Goal: Check status: Check status

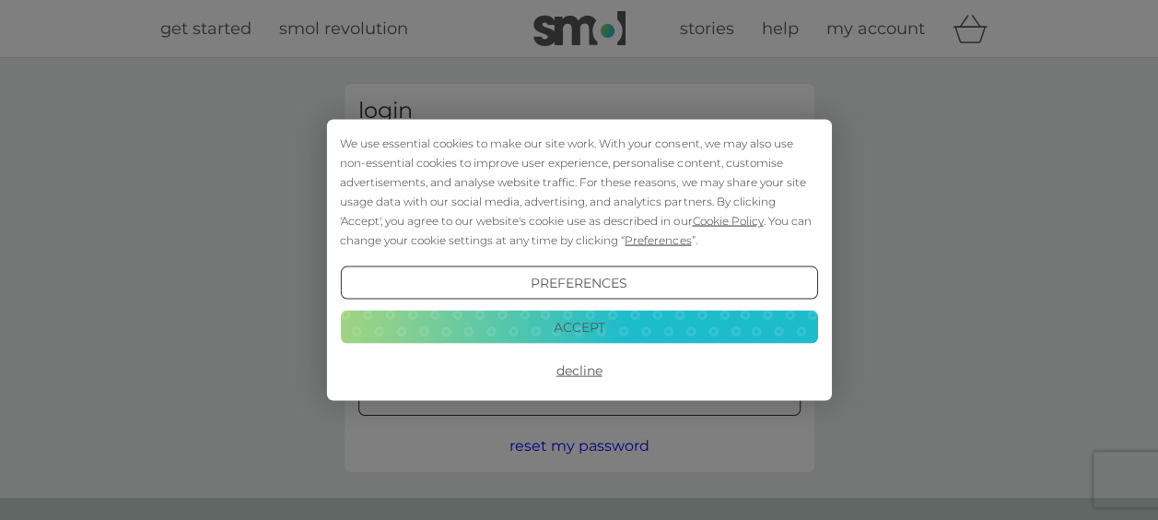
click at [627, 390] on div at bounding box center [636, 350] width 378 height 210
click at [559, 321] on button "Accept" at bounding box center [578, 326] width 477 height 33
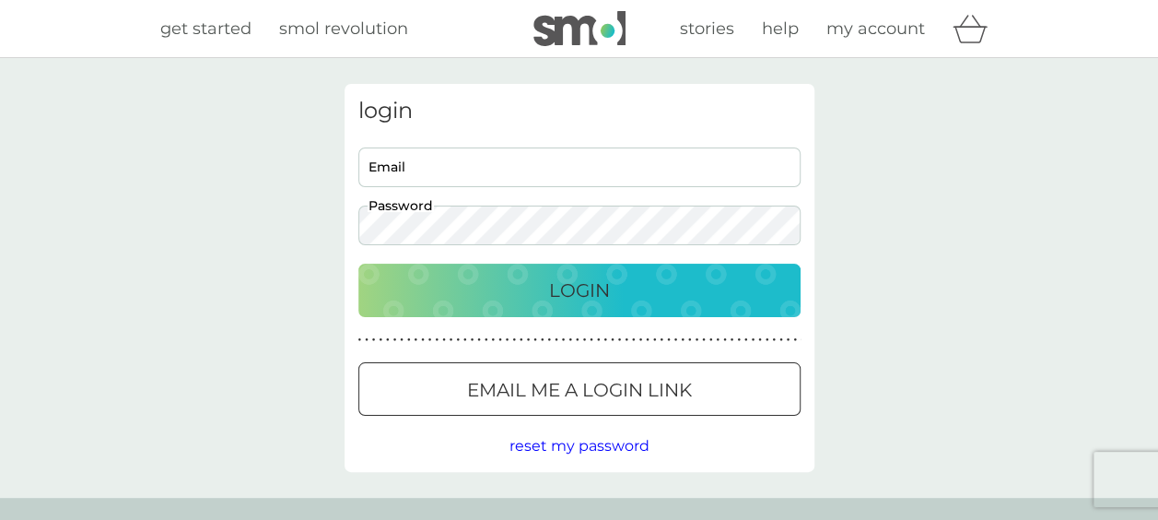
click at [521, 166] on input "Email" at bounding box center [579, 167] width 442 height 40
type input "[EMAIL_ADDRESS][DOMAIN_NAME]"
click at [533, 287] on div "Login" at bounding box center [579, 290] width 405 height 29
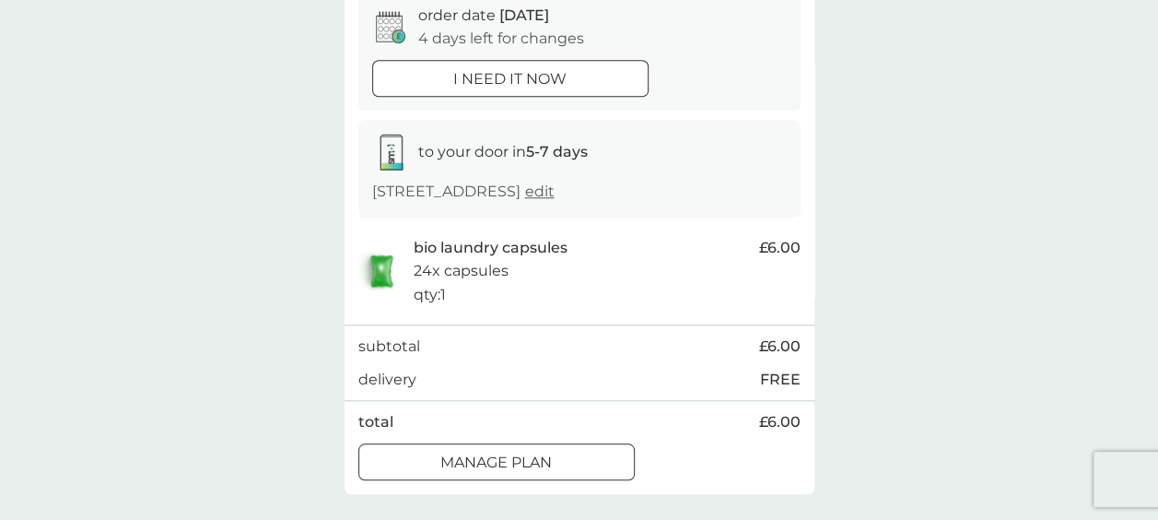
scroll to position [742, 0]
